Goal: Task Accomplishment & Management: Manage account settings

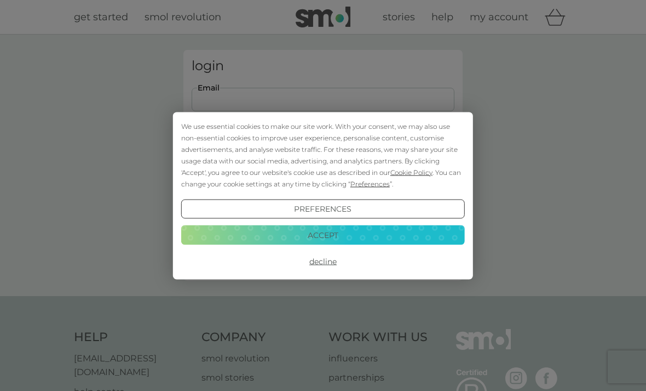
type input "jbandjmb@icloud.com"
click at [323, 172] on button "Login" at bounding box center [323, 173] width 263 height 32
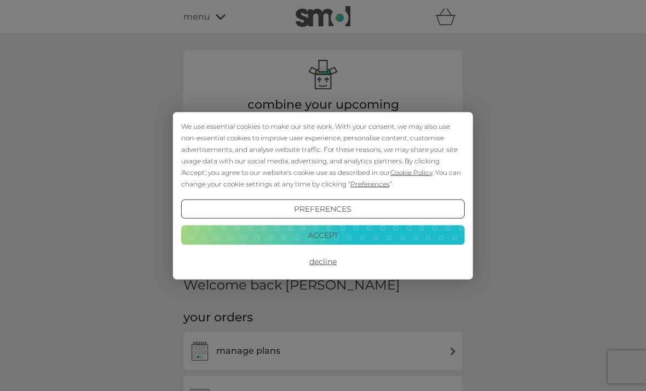
click at [330, 237] on button "Accept" at bounding box center [323, 235] width 284 height 20
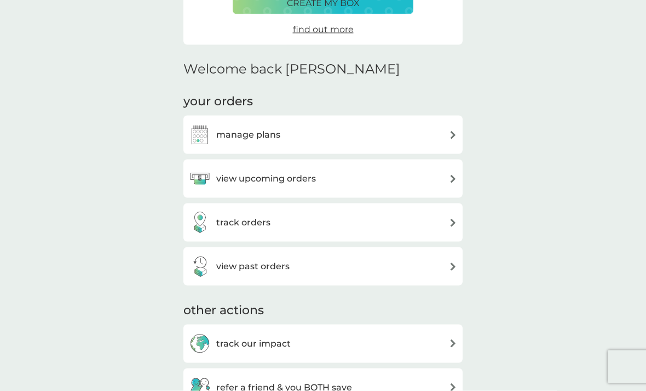
scroll to position [227, 0]
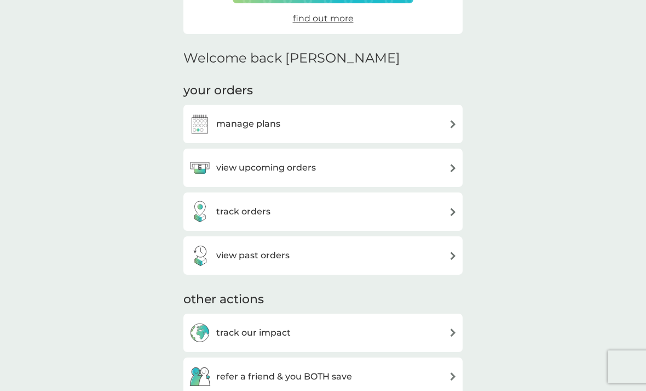
click at [451, 164] on img at bounding box center [453, 168] width 8 height 8
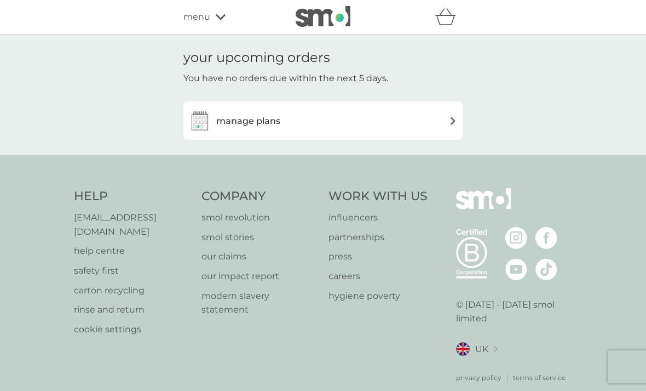
click at [451, 124] on img at bounding box center [453, 121] width 8 height 8
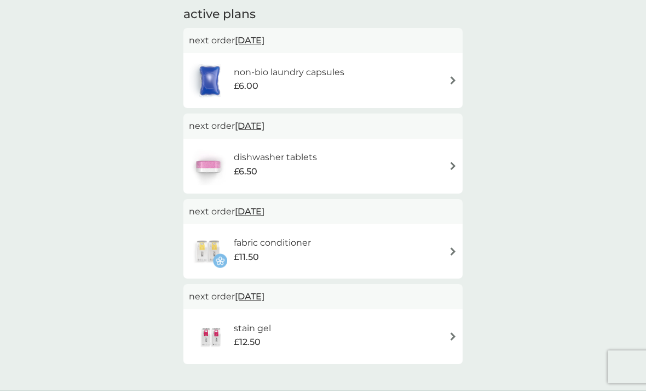
scroll to position [189, 0]
click at [446, 171] on div "dishwasher tablets £6.50" at bounding box center [323, 166] width 268 height 38
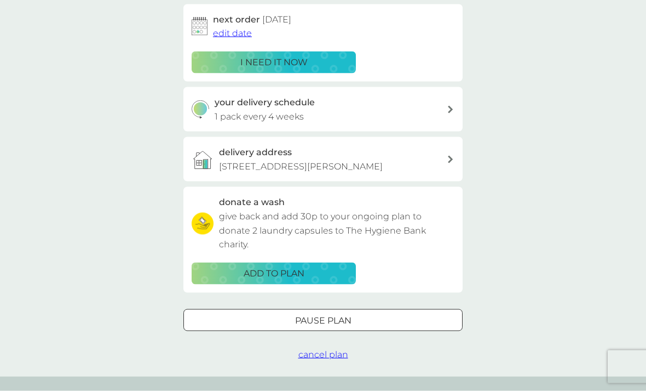
scroll to position [181, 0]
click at [451, 107] on icon at bounding box center [450, 109] width 5 height 8
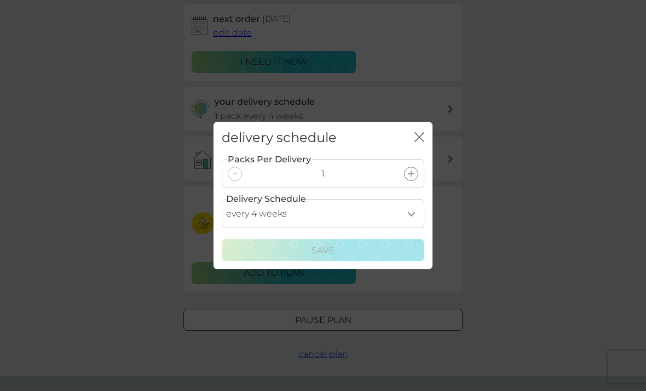
click at [409, 228] on select "every 1 week every 2 weeks every 3 weeks every 4 weeks every 5 weeks every 6 we…" at bounding box center [323, 213] width 203 height 29
select select "56"
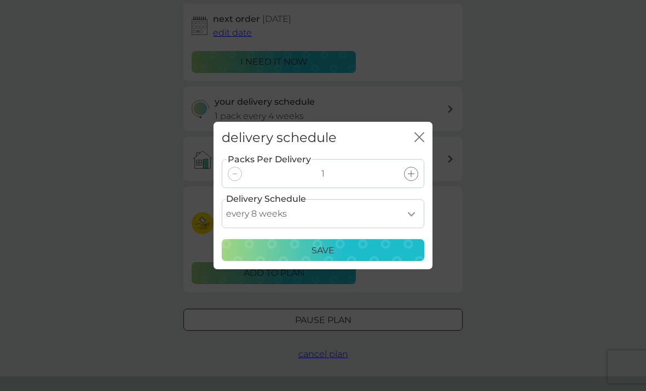
click at [335, 257] on div "Save" at bounding box center [323, 250] width 188 height 14
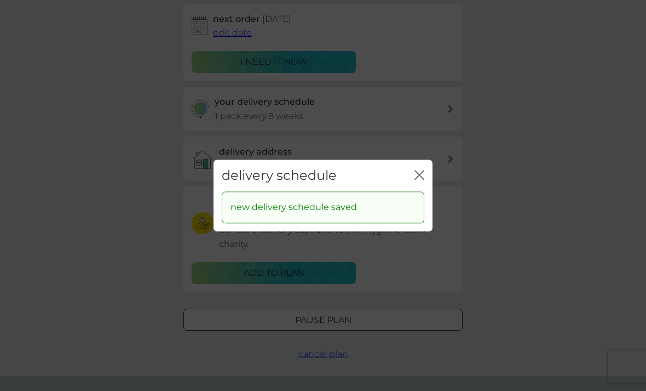
click at [422, 180] on icon "close" at bounding box center [420, 175] width 10 height 10
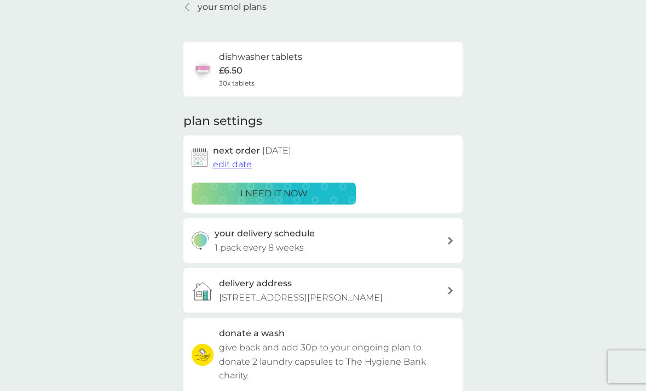
scroll to position [50, 0]
click at [229, 162] on span "edit date" at bounding box center [232, 164] width 39 height 10
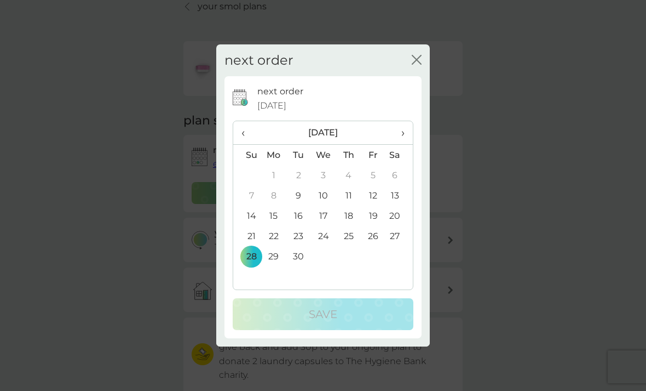
click at [402, 144] on span "›" at bounding box center [399, 132] width 11 height 23
click at [327, 226] on td "15" at bounding box center [323, 215] width 25 height 20
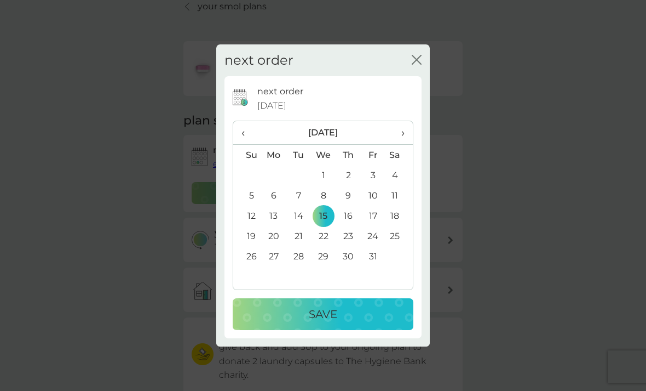
click at [330, 323] on p "Save" at bounding box center [323, 314] width 28 height 18
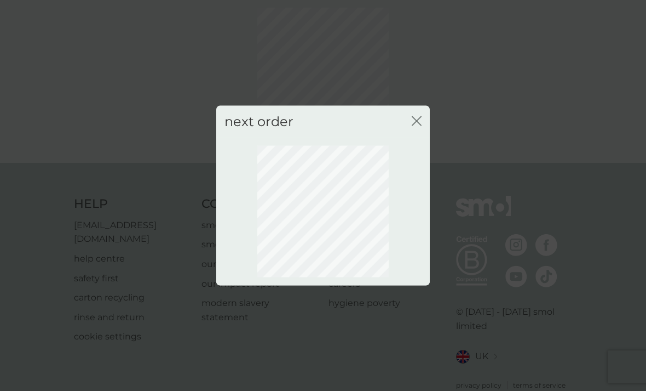
scroll to position [33, 0]
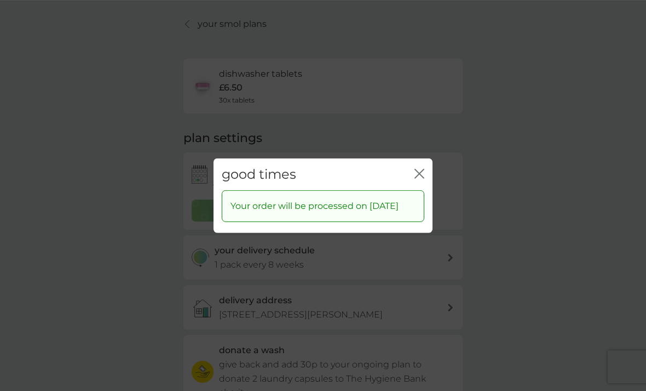
click at [417, 178] on icon "close" at bounding box center [420, 173] width 10 height 10
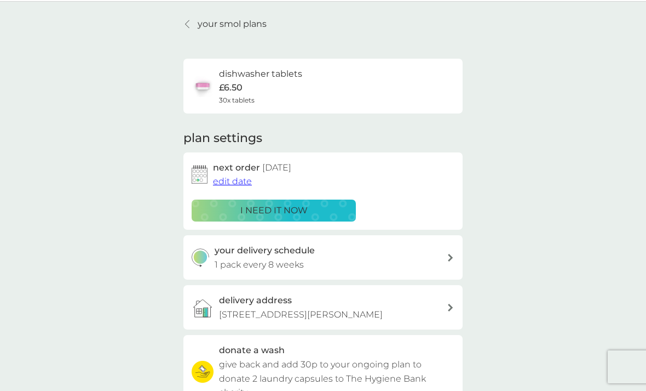
click at [284, 164] on span "15 Oct 2025" at bounding box center [276, 167] width 29 height 10
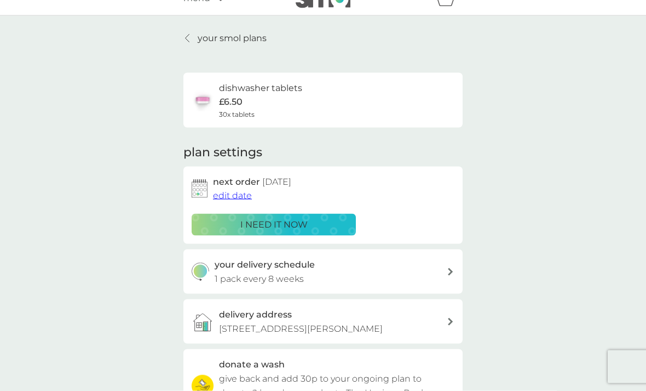
scroll to position [0, 0]
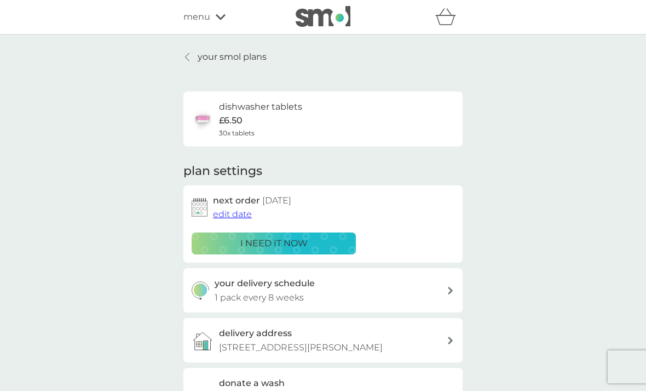
click at [191, 57] on div at bounding box center [188, 57] width 8 height 9
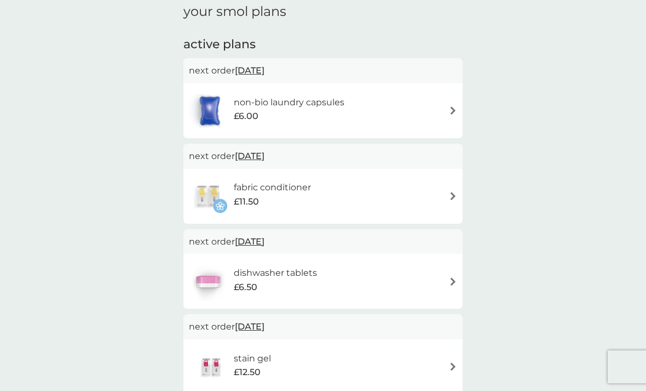
scroll to position [159, 0]
click at [452, 366] on img at bounding box center [453, 367] width 8 height 8
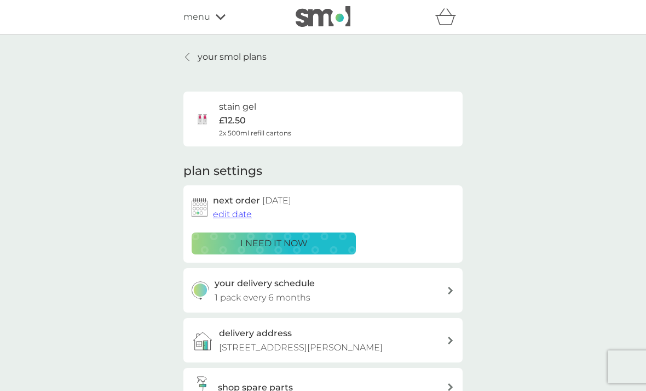
click at [194, 59] on link "your smol plans" at bounding box center [225, 57] width 83 height 14
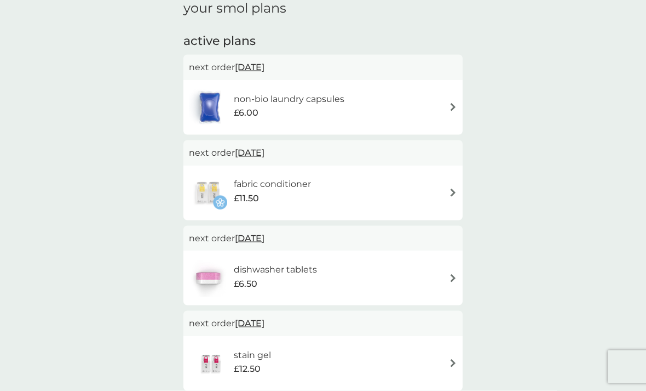
scroll to position [165, 0]
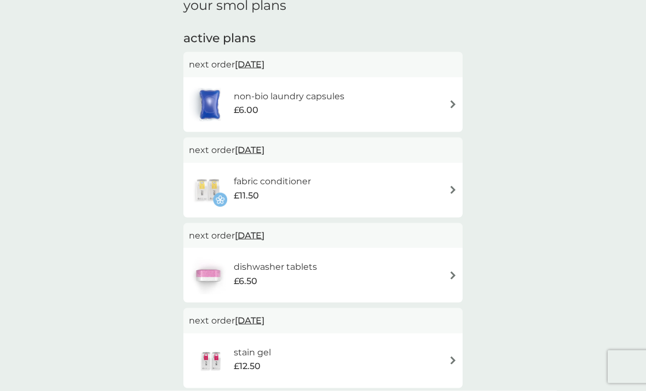
click at [264, 230] on span "15 Oct 2025" at bounding box center [250, 235] width 30 height 21
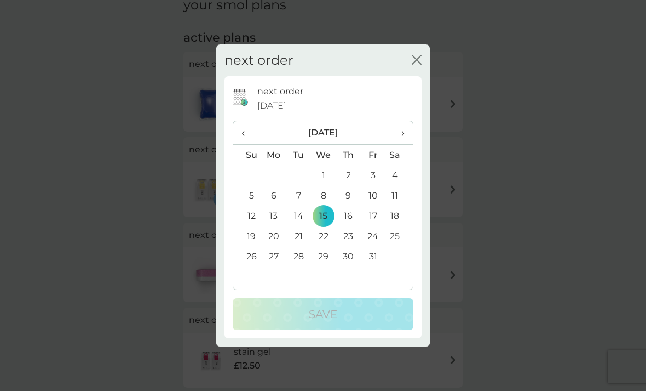
click at [324, 205] on td "8" at bounding box center [323, 195] width 25 height 20
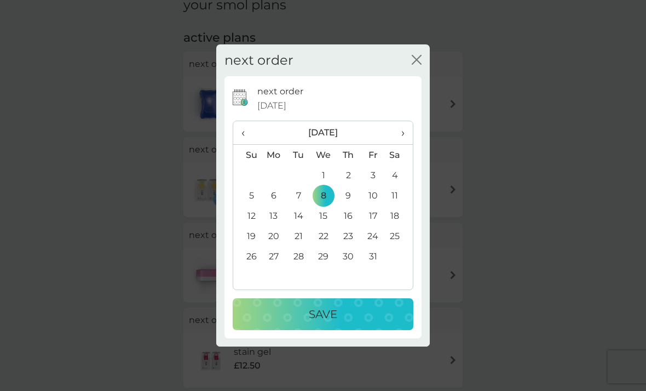
click at [333, 323] on p "Save" at bounding box center [323, 314] width 28 height 18
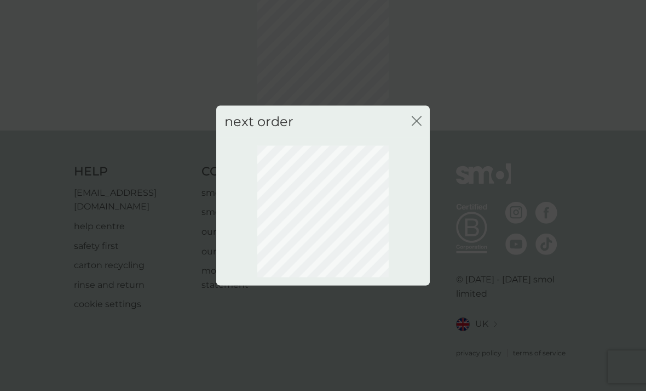
scroll to position [33, 0]
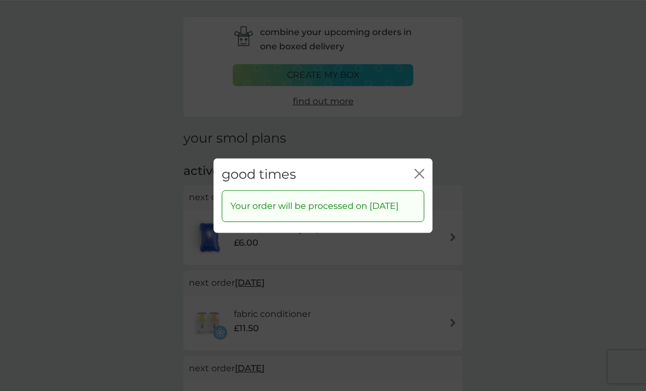
click at [420, 177] on icon "close" at bounding box center [422, 173] width 4 height 9
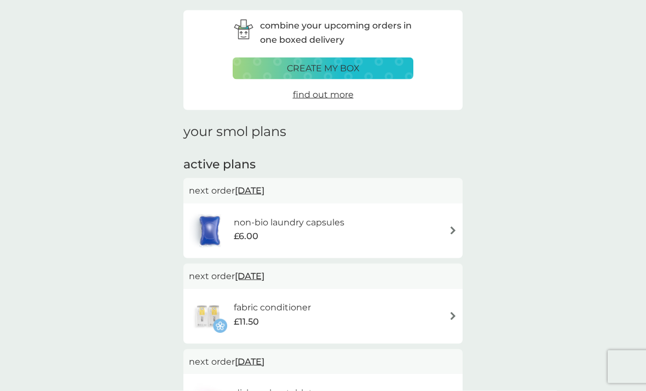
scroll to position [0, 0]
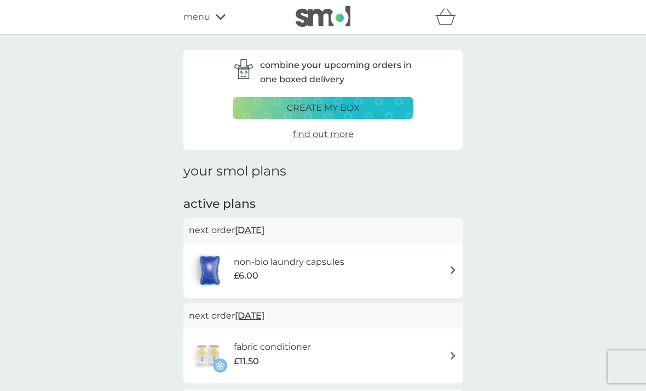
click at [222, 21] on div "menu" at bounding box center [230, 17] width 93 height 14
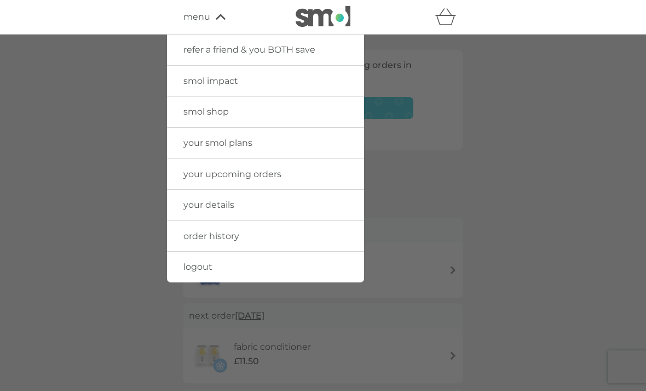
click at [204, 266] on span "logout" at bounding box center [198, 266] width 29 height 10
